Goal: Check status: Check status

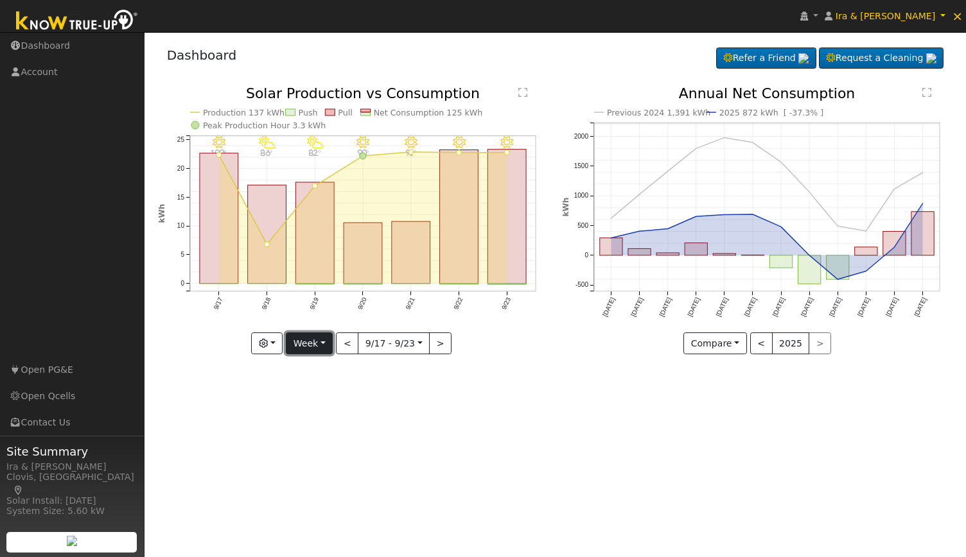
click at [322, 349] on button "Week" at bounding box center [309, 344] width 47 height 22
click at [318, 426] on link "Year" at bounding box center [330, 424] width 89 height 18
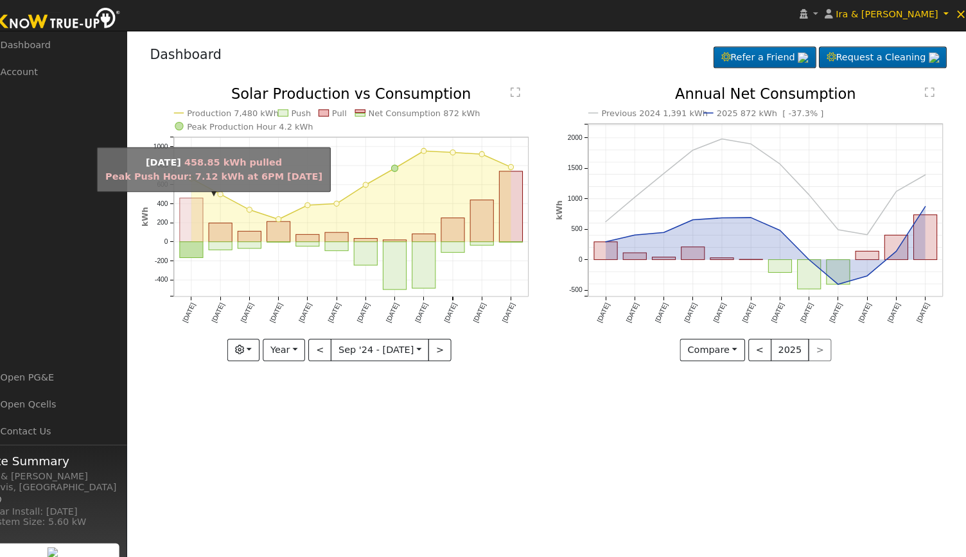
click at [206, 210] on rect "onclick=""" at bounding box center [206, 217] width 22 height 43
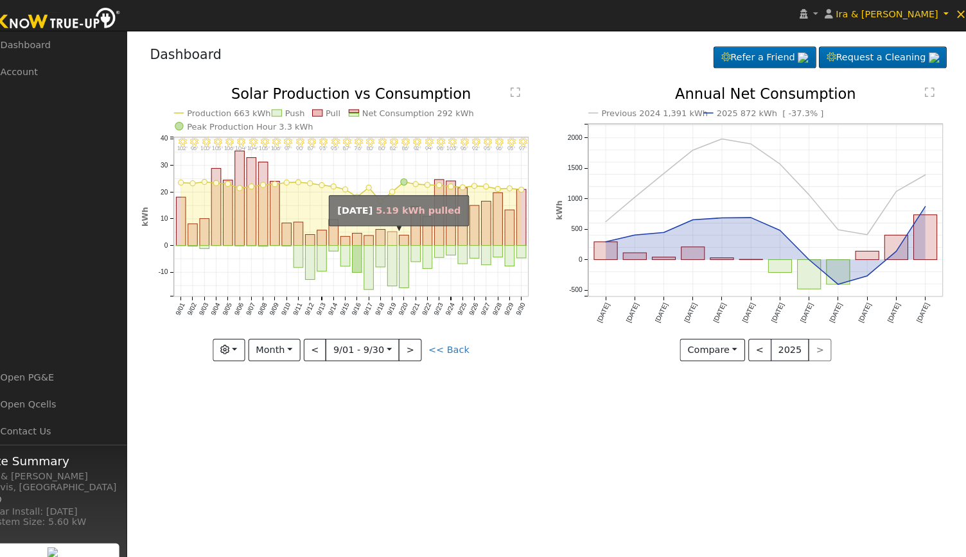
click at [399, 234] on rect "onclick=""" at bounding box center [402, 235] width 9 height 13
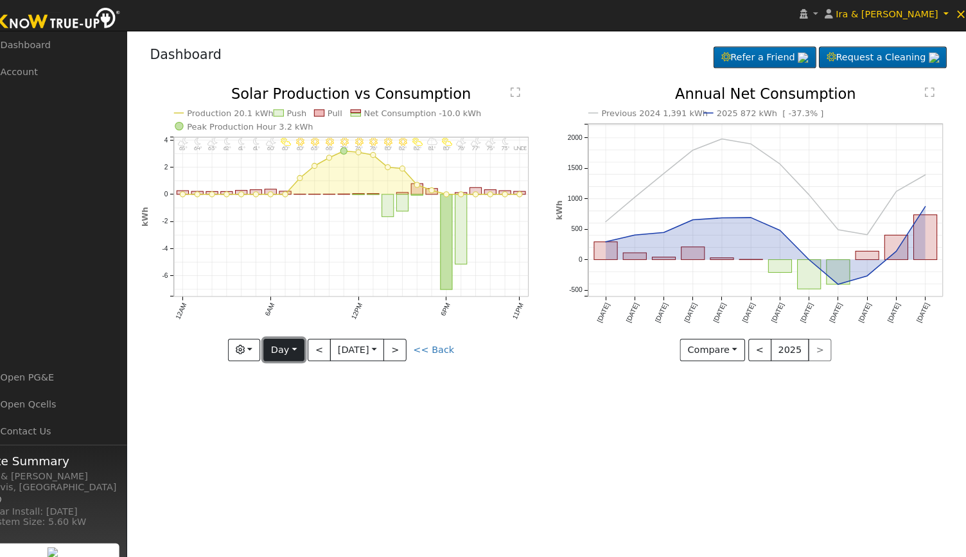
click at [290, 344] on button "Day" at bounding box center [297, 344] width 40 height 22
click at [319, 408] on link "Month" at bounding box center [322, 406] width 89 height 18
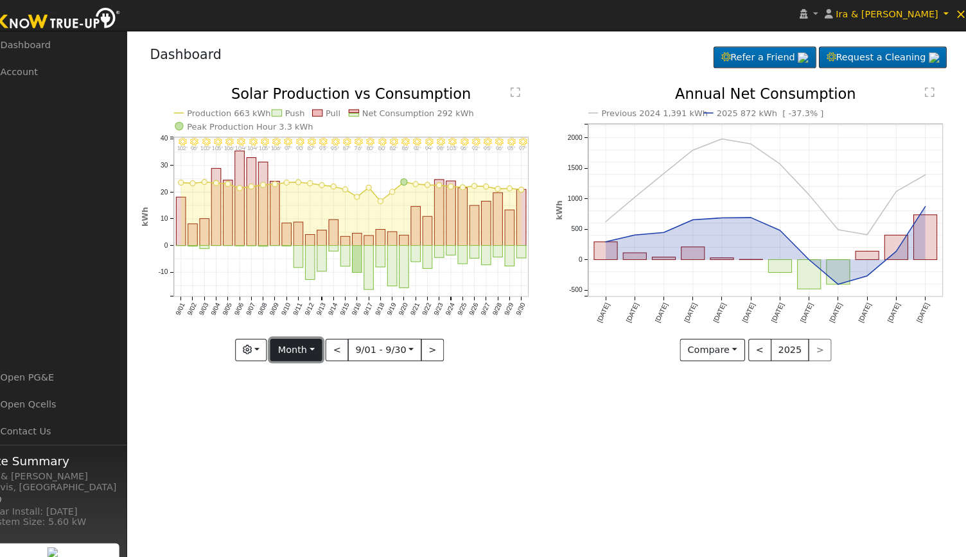
click at [309, 340] on button "Month" at bounding box center [309, 344] width 51 height 22
click at [321, 424] on link "Year" at bounding box center [328, 424] width 89 height 18
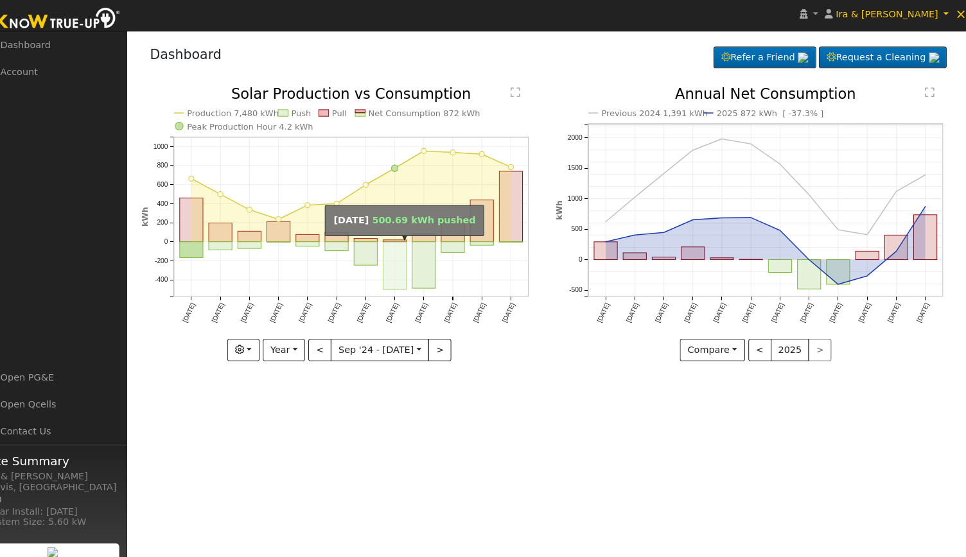
click at [406, 265] on rect "onclick=""" at bounding box center [405, 261] width 22 height 47
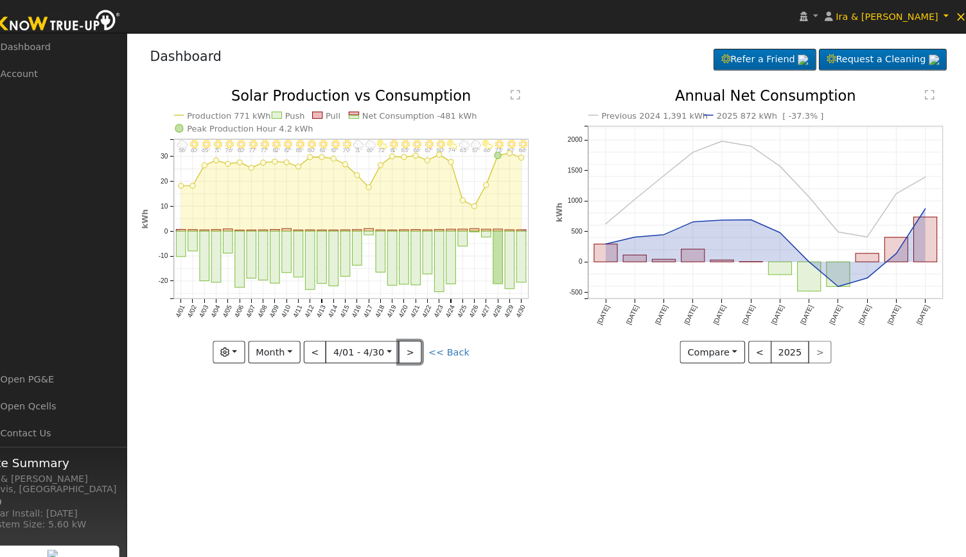
click at [416, 342] on button ">" at bounding box center [420, 344] width 22 height 22
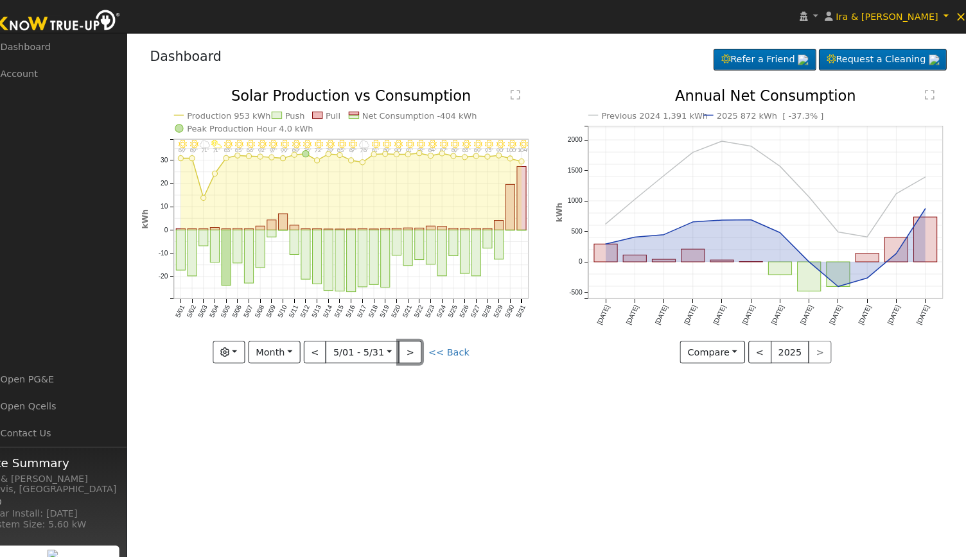
click at [420, 342] on button ">" at bounding box center [420, 344] width 22 height 22
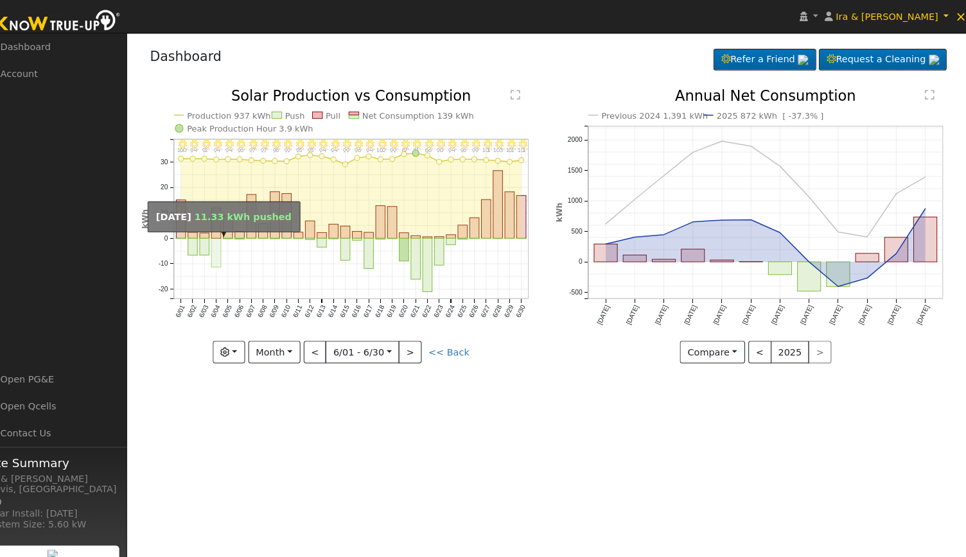
click at [228, 250] on rect "onclick=""" at bounding box center [231, 246] width 9 height 28
type input "[DATE]"
